Goal: Transaction & Acquisition: Book appointment/travel/reservation

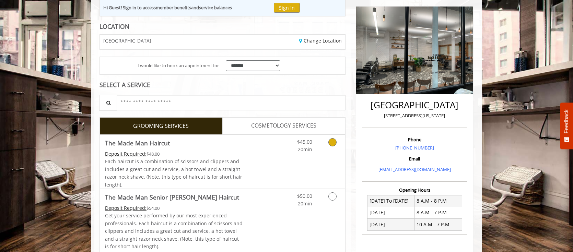
scroll to position [80, 0]
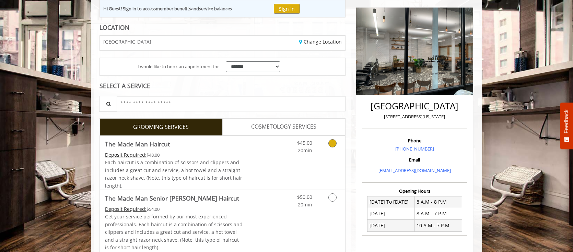
click at [330, 145] on icon "Grooming services" at bounding box center [332, 143] width 8 height 8
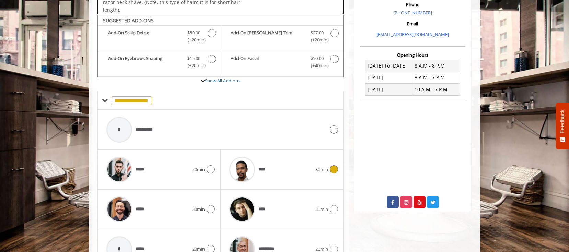
scroll to position [230, 0]
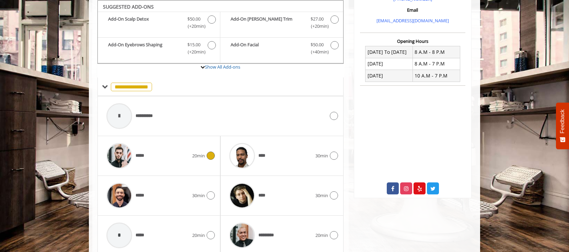
click at [211, 156] on icon at bounding box center [210, 156] width 8 height 8
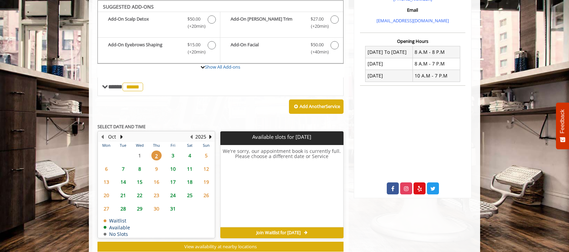
scroll to position [230, 0]
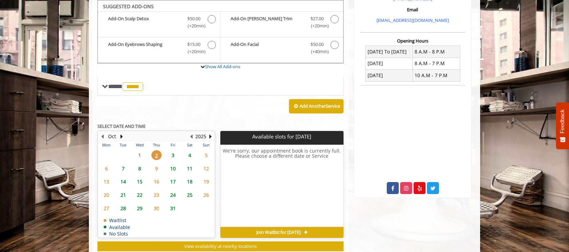
click at [173, 153] on span "3" at bounding box center [173, 155] width 10 height 10
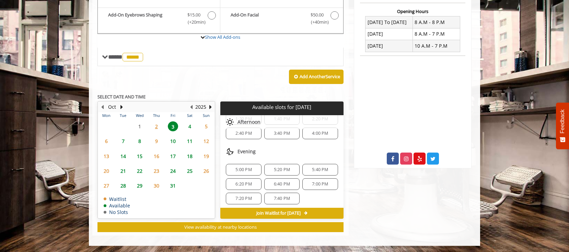
scroll to position [74, 0]
click at [320, 165] on span "5:40 PM" at bounding box center [320, 167] width 16 height 5
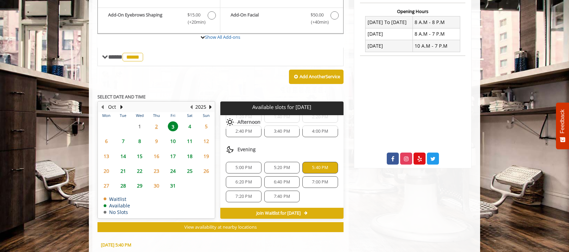
scroll to position [384, 0]
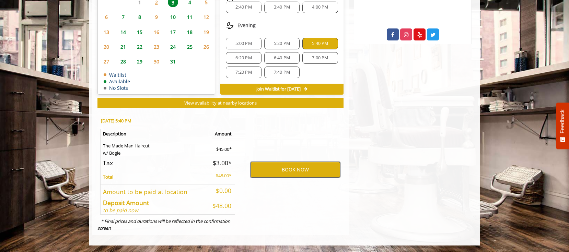
click at [302, 170] on button "BOOK NOW" at bounding box center [294, 170] width 89 height 16
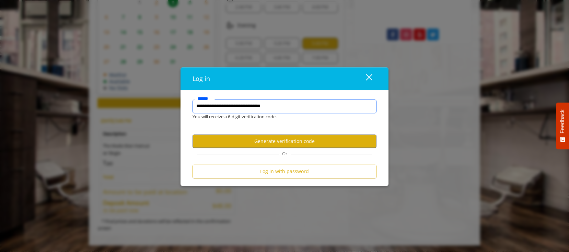
type input "**********"
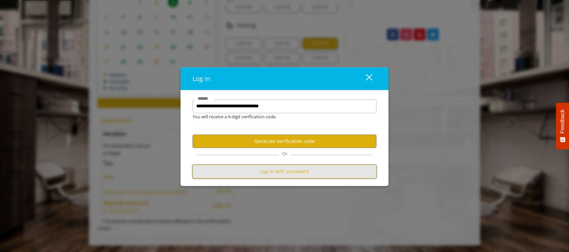
click at [288, 172] on button "Log in with password" at bounding box center [284, 171] width 184 height 13
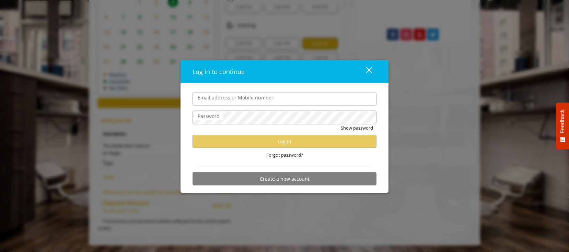
scroll to position [0, 0]
click at [207, 117] on label "Password" at bounding box center [208, 116] width 29 height 8
click at [220, 100] on label "Email address or Mobile number" at bounding box center [235, 98] width 83 height 8
click at [220, 100] on input "Email address or Mobile number" at bounding box center [284, 99] width 184 height 14
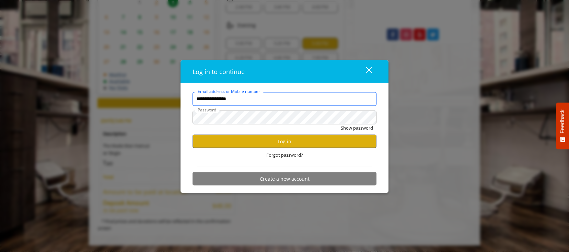
type input "**********"
click at [274, 145] on button "Log in" at bounding box center [284, 141] width 184 height 13
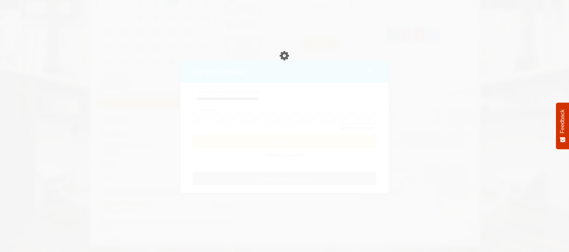
scroll to position [359, 0]
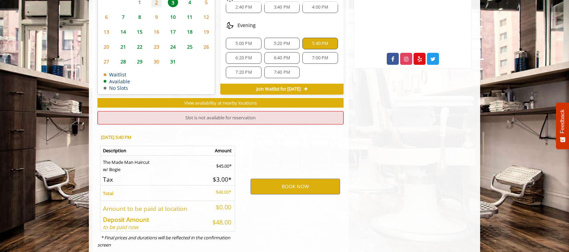
click at [285, 44] on span "5:20 PM" at bounding box center [282, 43] width 16 height 5
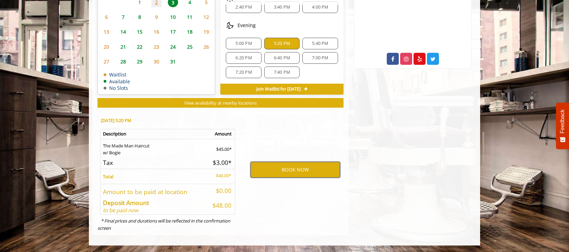
click at [310, 168] on button "BOOK NOW" at bounding box center [294, 170] width 89 height 16
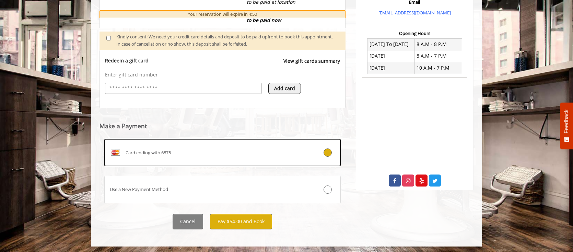
scroll to position [239, 0]
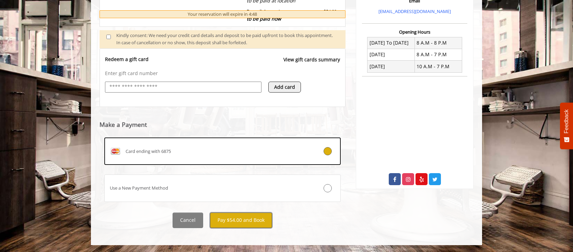
click at [242, 223] on button "Pay $54.00 and Book" at bounding box center [241, 220] width 62 height 15
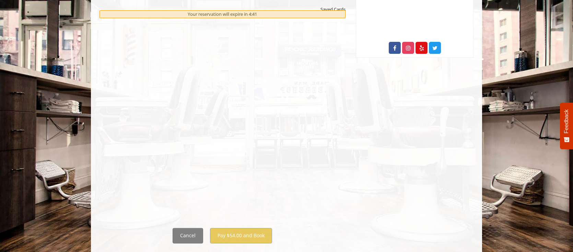
scroll to position [371, 0]
